Goal: Task Accomplishment & Management: Manage account settings

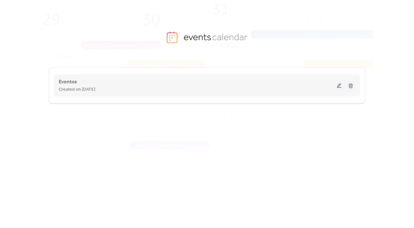
click at [95, 88] on span "Created on [DATE]" at bounding box center [77, 90] width 36 height 8
click at [337, 86] on button at bounding box center [339, 86] width 9 height 10
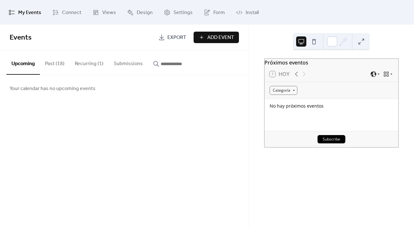
click at [293, 106] on div "No hay próximos eventos" at bounding box center [331, 106] width 124 height 6
click at [75, 67] on button "Recurring (1)" at bounding box center [89, 62] width 39 height 24
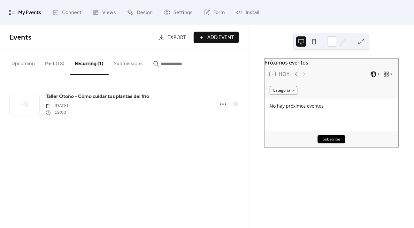
click at [55, 63] on button "Past (18)" at bounding box center [55, 62] width 30 height 24
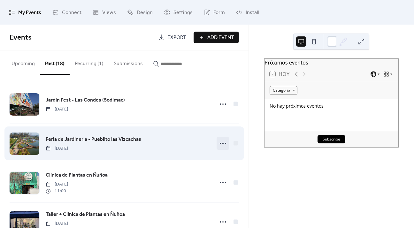
click at [222, 141] on icon at bounding box center [223, 143] width 10 height 10
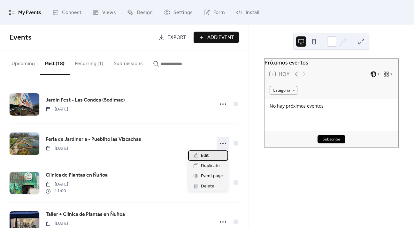
click at [214, 158] on div "Edit" at bounding box center [208, 155] width 40 height 10
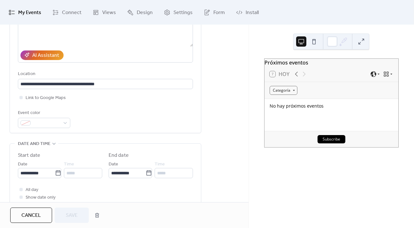
scroll to position [192, 0]
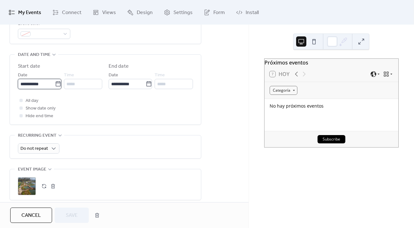
click at [40, 82] on input "**********" at bounding box center [36, 84] width 37 height 10
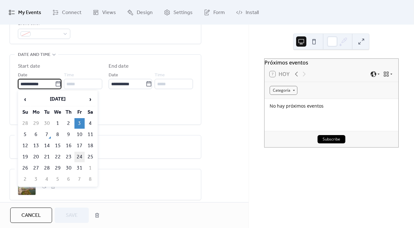
click at [76, 153] on td "24" at bounding box center [79, 157] width 10 height 11
type input "**********"
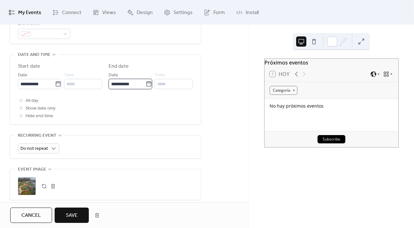
click at [117, 83] on input "**********" at bounding box center [127, 84] width 37 height 10
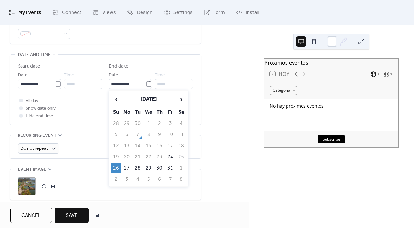
click at [116, 168] on td "26" at bounding box center [116, 168] width 10 height 11
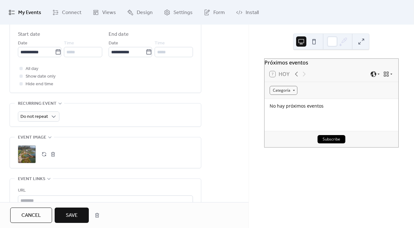
scroll to position [255, 0]
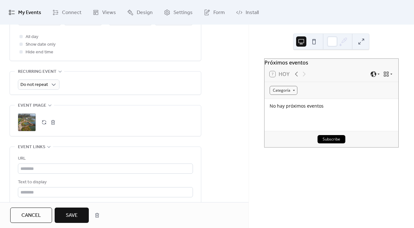
click at [78, 211] on button "Save" at bounding box center [72, 214] width 34 height 15
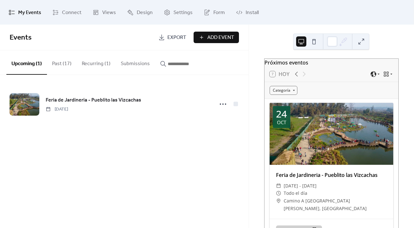
click at [63, 63] on button "Past (17)" at bounding box center [62, 62] width 30 height 24
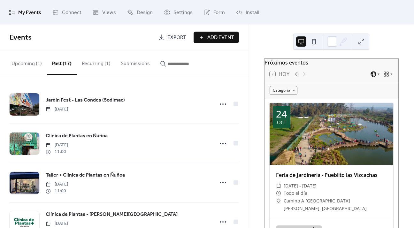
click at [29, 63] on button "Upcoming (1)" at bounding box center [26, 62] width 41 height 24
